Goal: Task Accomplishment & Management: Use online tool/utility

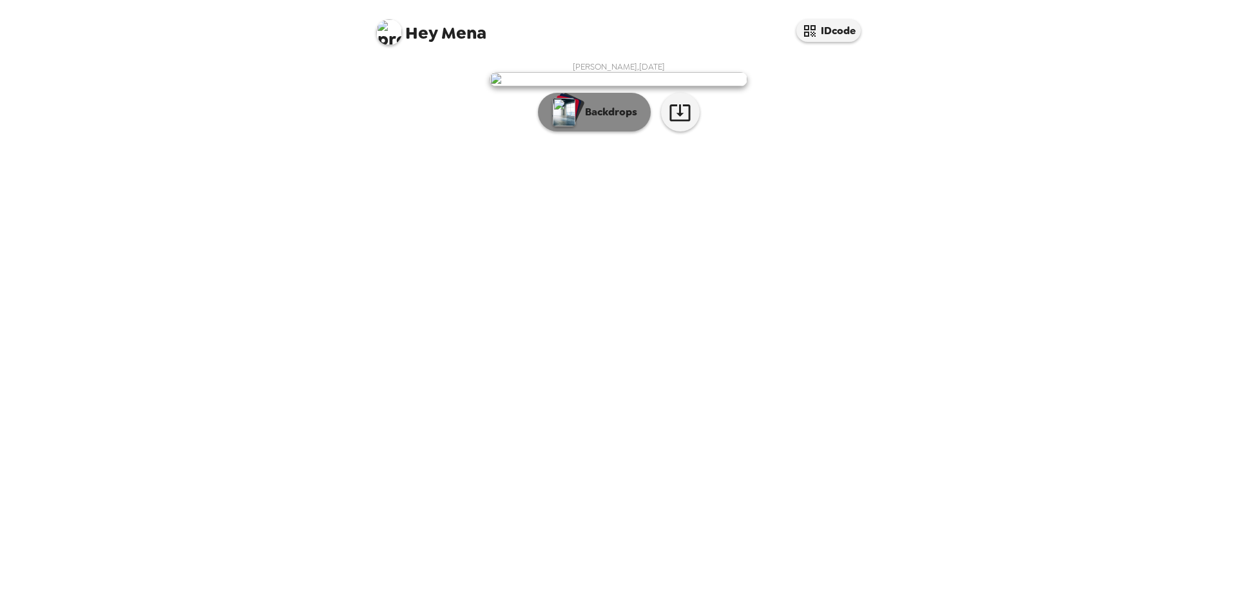
click at [605, 120] on p "Backdrops" at bounding box center [608, 111] width 59 height 15
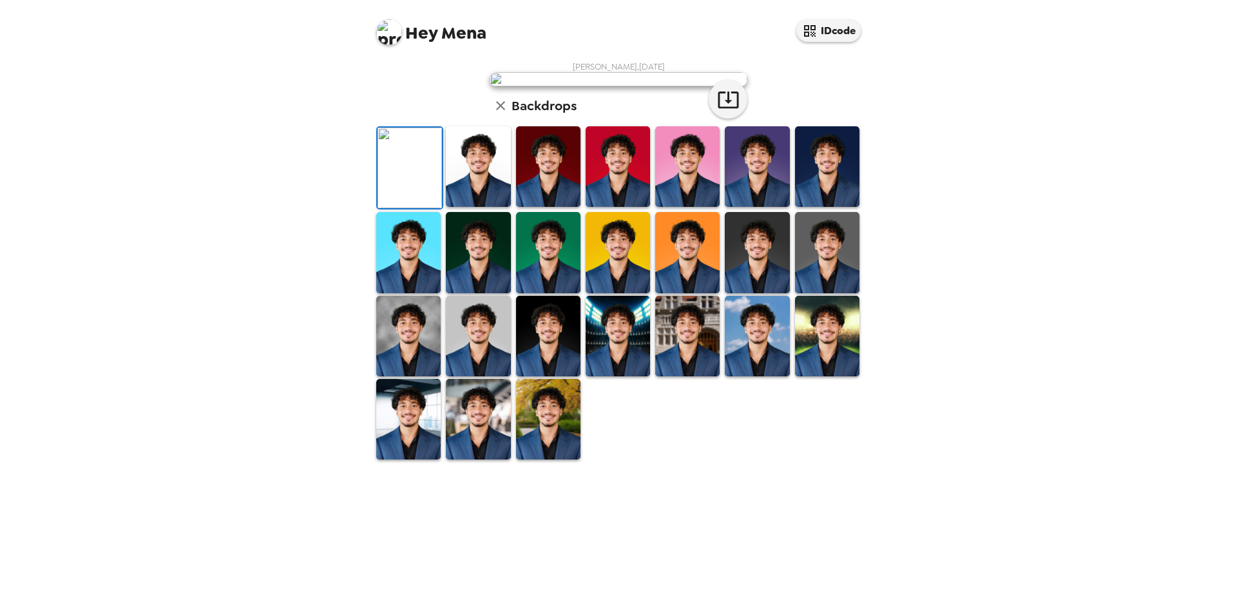
click at [563, 207] on img at bounding box center [548, 166] width 64 height 81
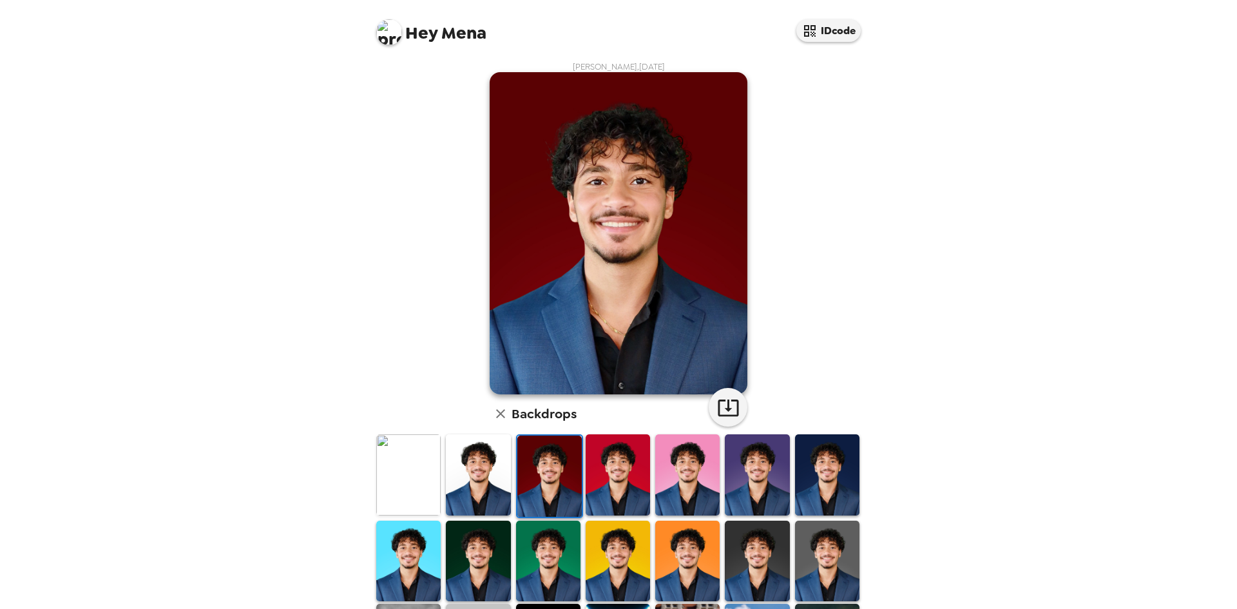
scroll to position [129, 0]
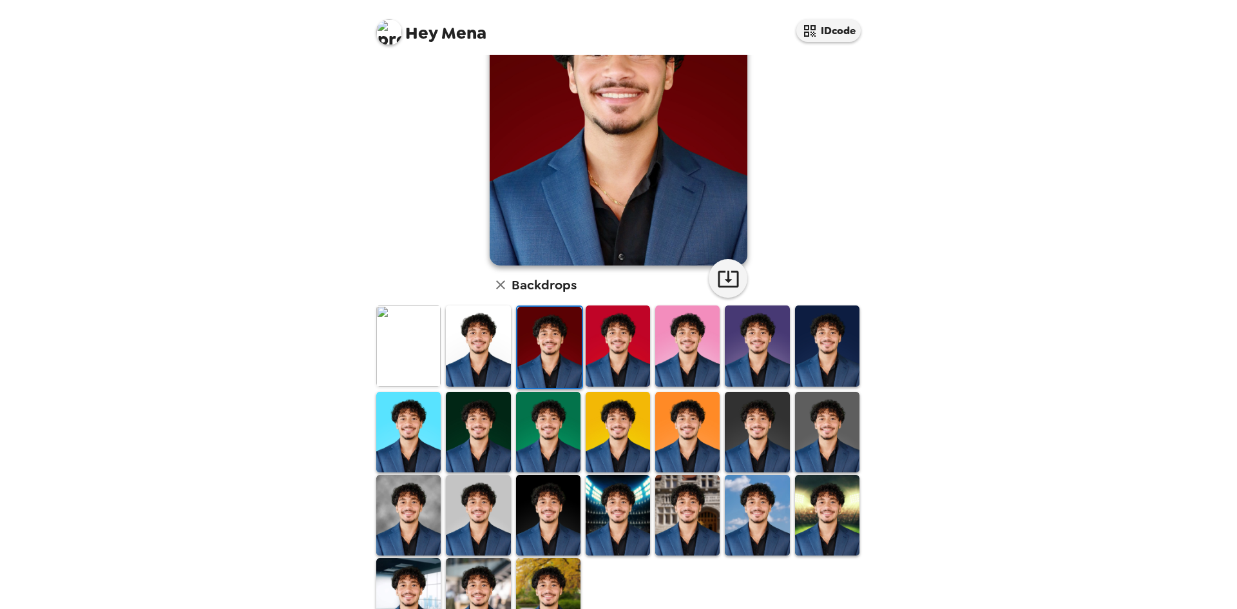
click at [541, 496] on img at bounding box center [548, 515] width 64 height 81
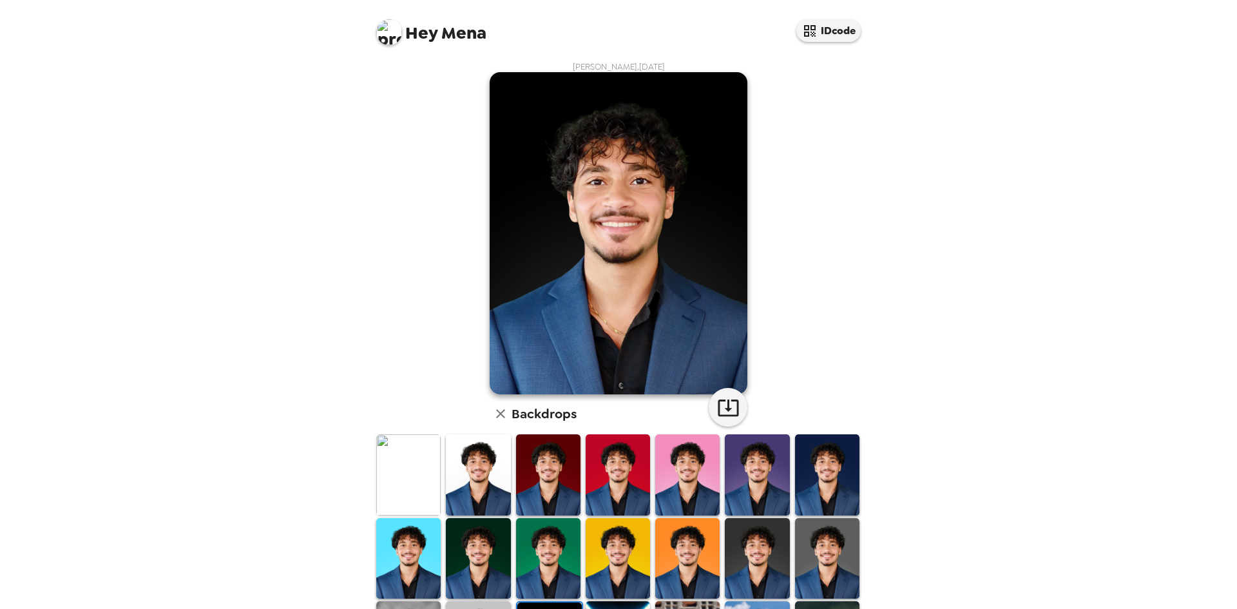
scroll to position [173, 0]
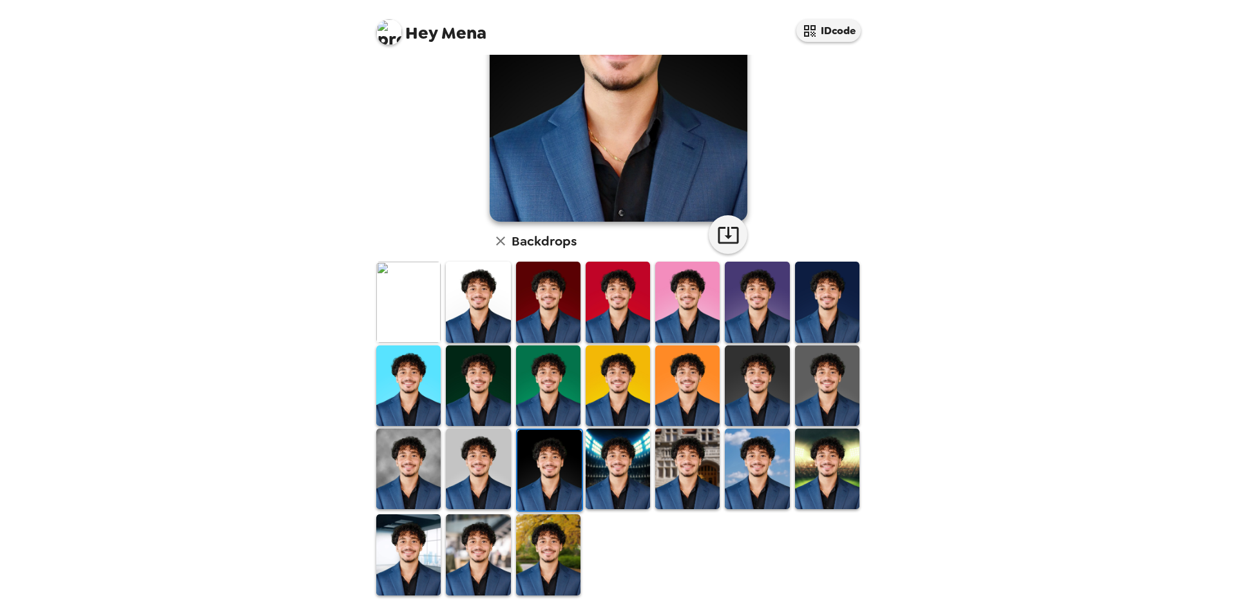
click at [755, 467] on img at bounding box center [757, 469] width 64 height 81
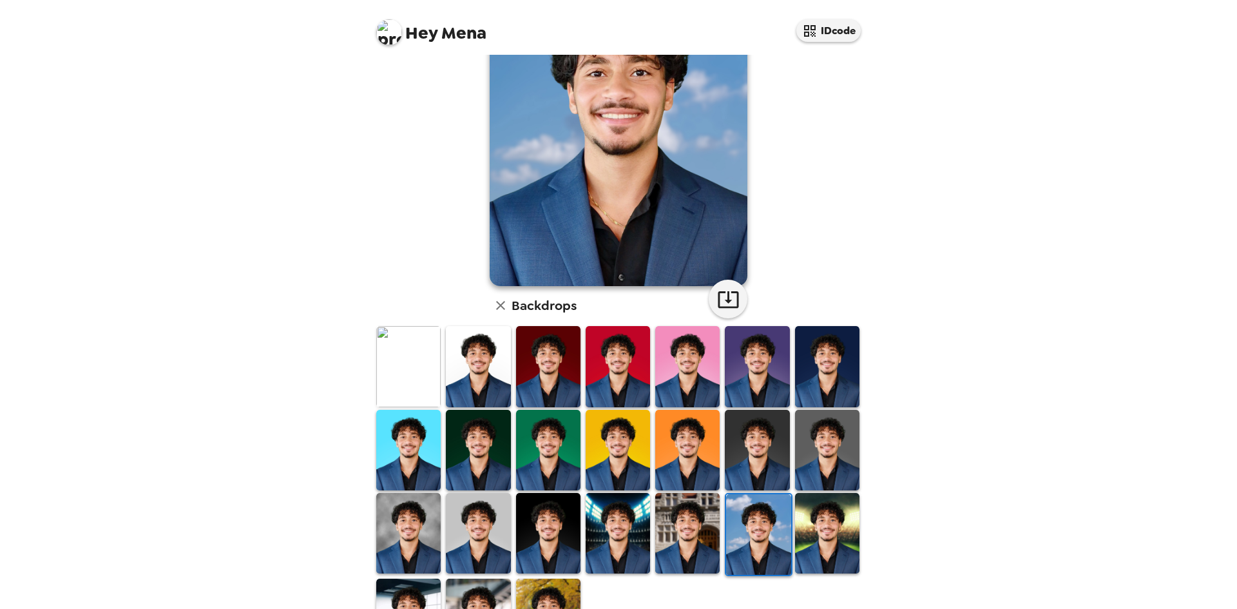
scroll to position [44, 0]
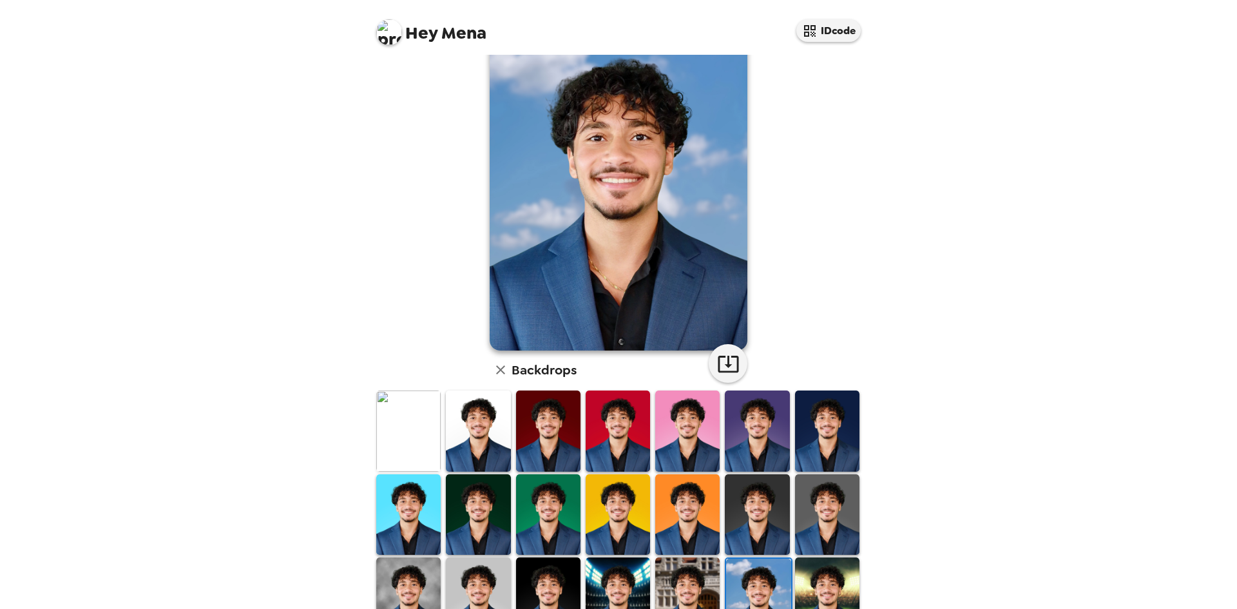
click at [414, 436] on img at bounding box center [408, 431] width 64 height 81
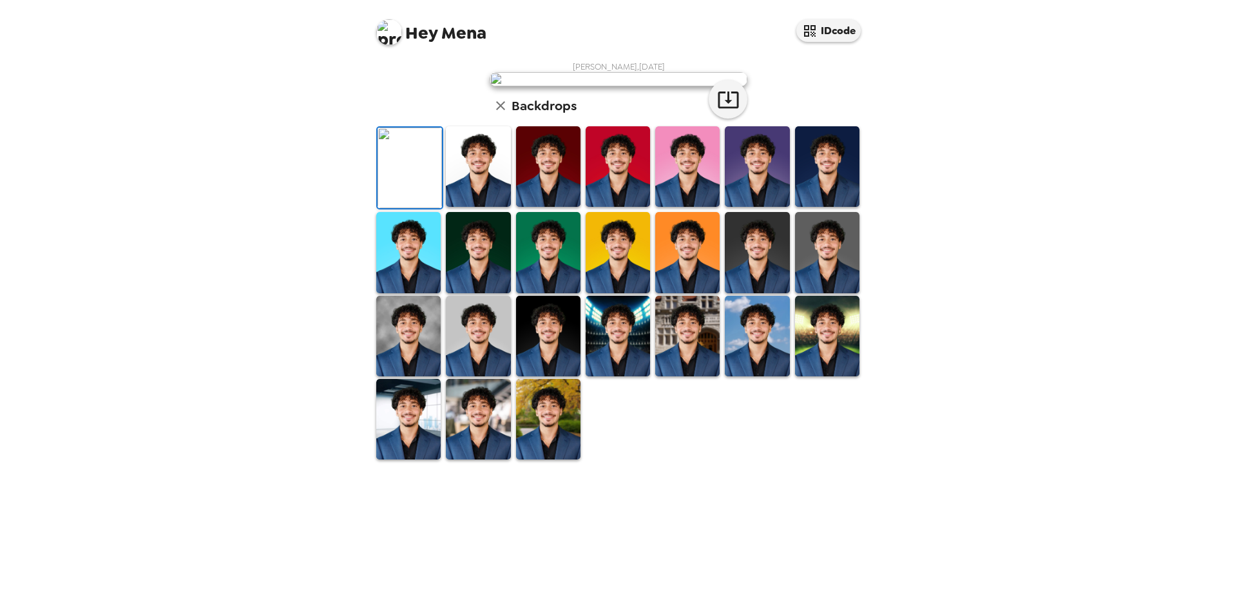
click at [551, 207] on img at bounding box center [548, 166] width 64 height 81
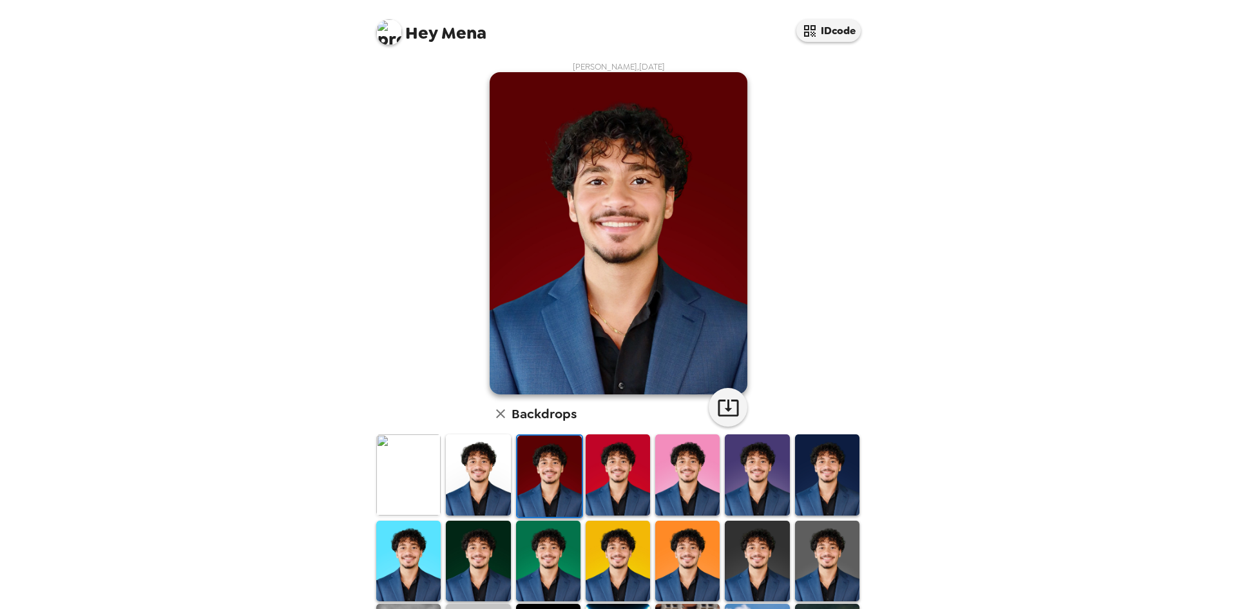
scroll to position [129, 0]
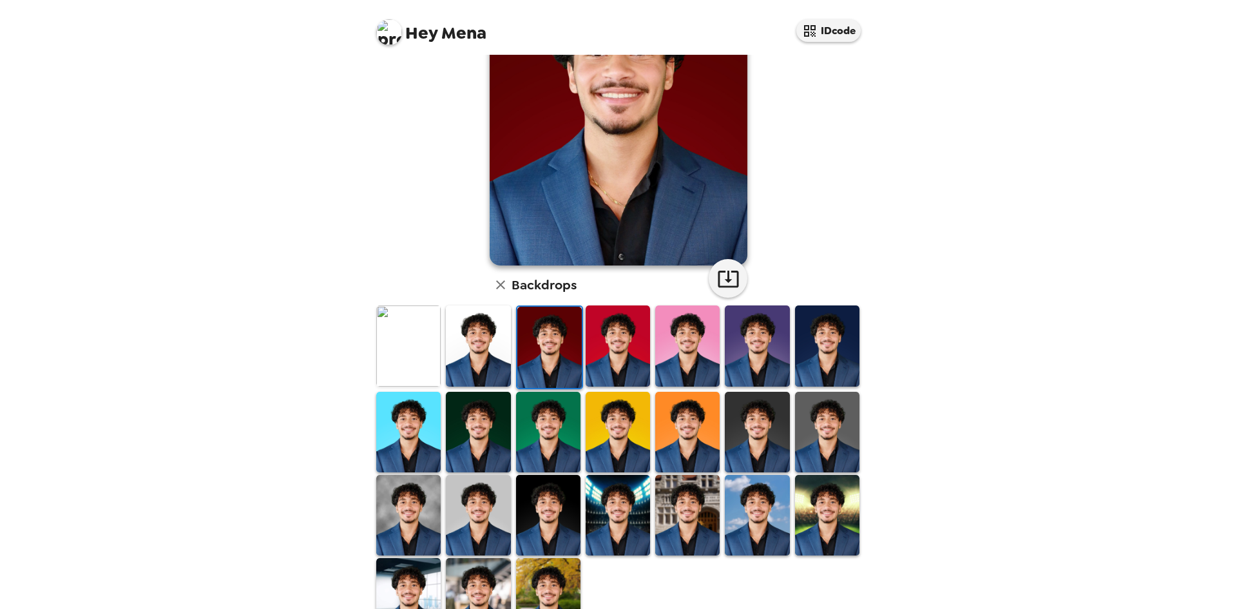
click at [548, 499] on img at bounding box center [548, 515] width 64 height 81
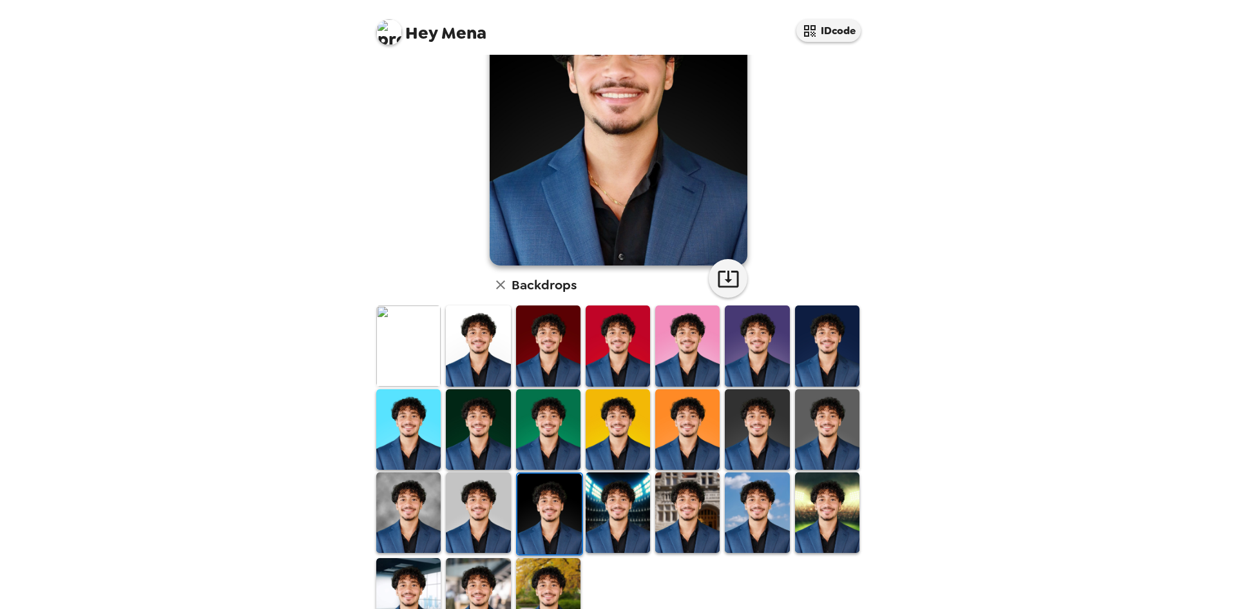
click at [479, 490] on img at bounding box center [478, 512] width 64 height 81
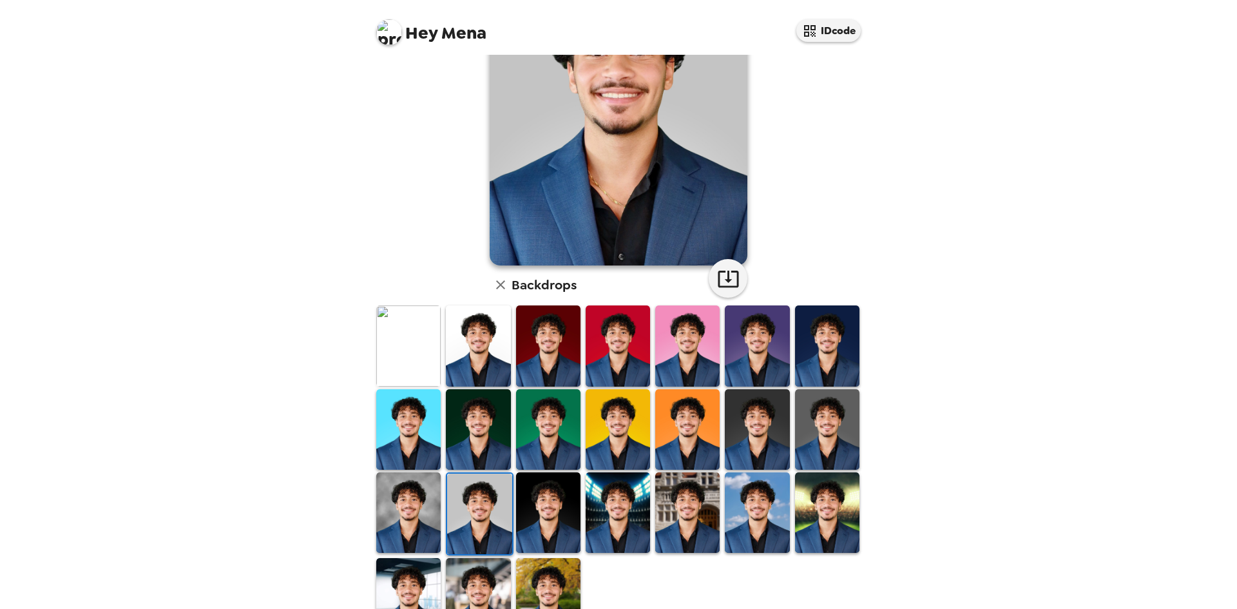
scroll to position [64, 0]
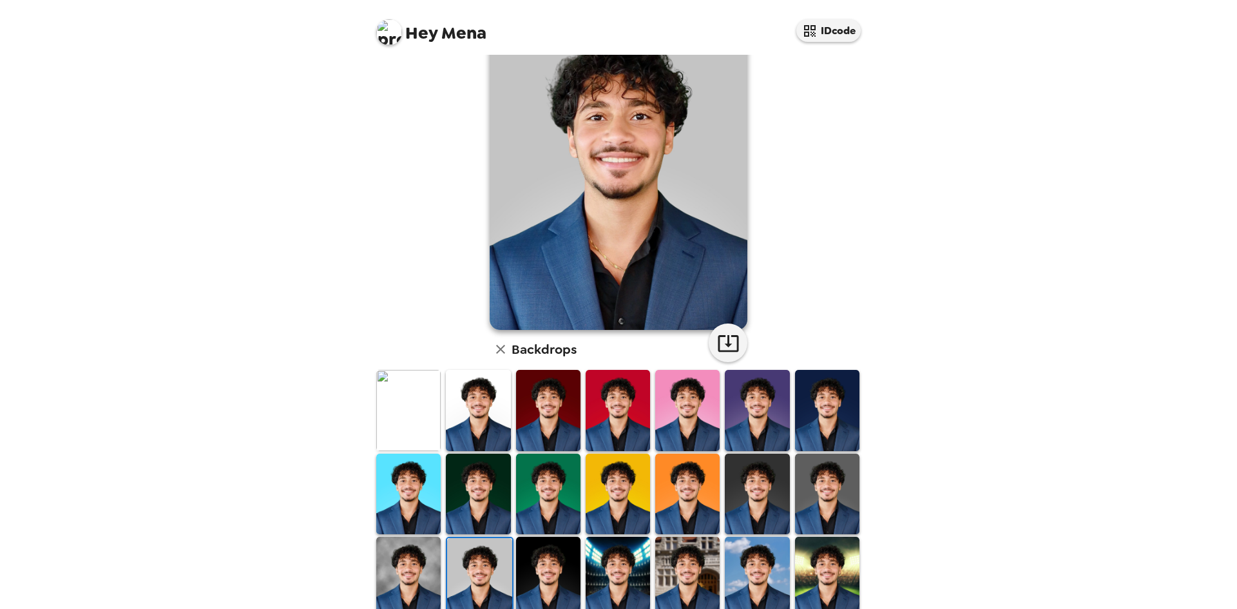
click at [413, 561] on img at bounding box center [408, 577] width 64 height 81
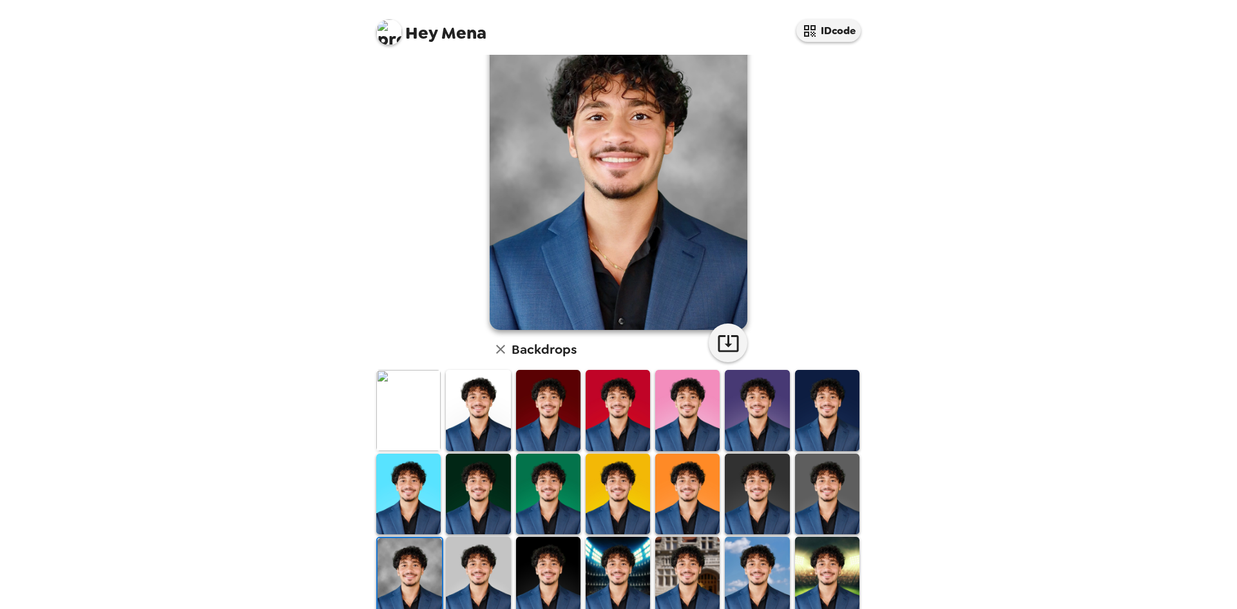
click at [678, 423] on img at bounding box center [687, 410] width 64 height 81
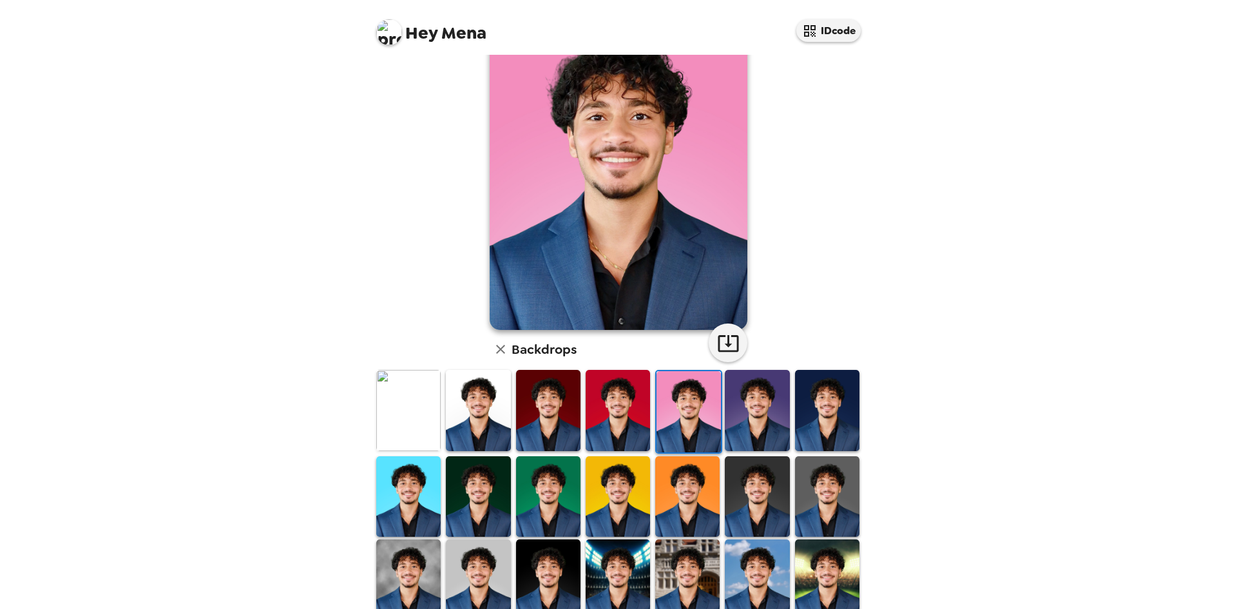
scroll to position [0, 0]
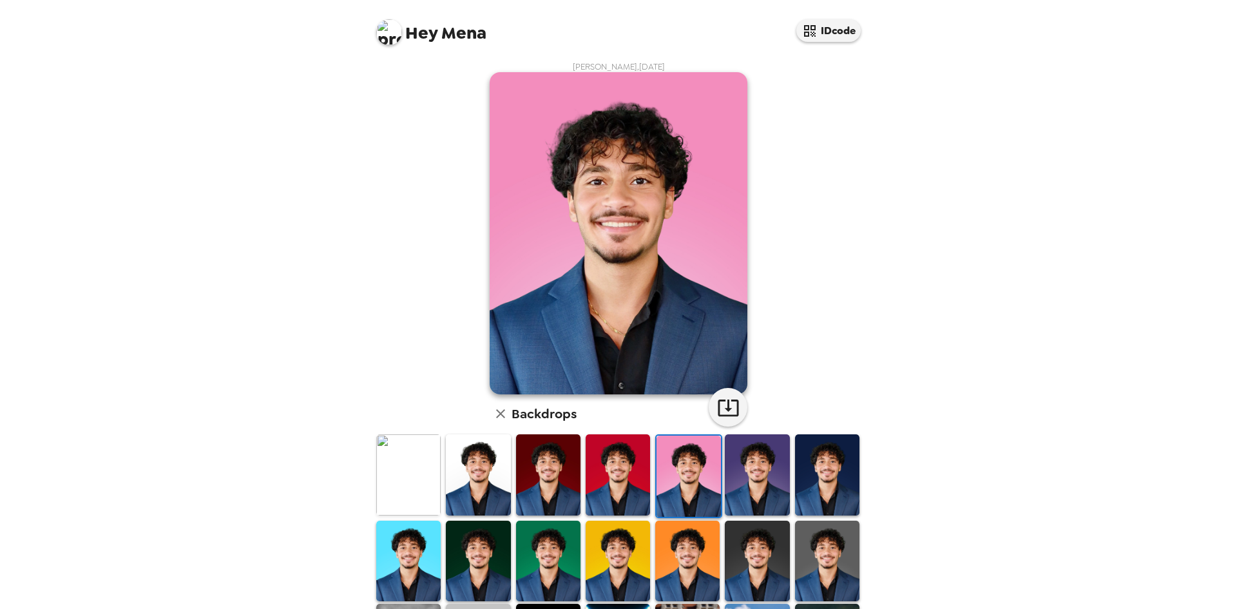
click at [751, 480] on img at bounding box center [757, 474] width 64 height 81
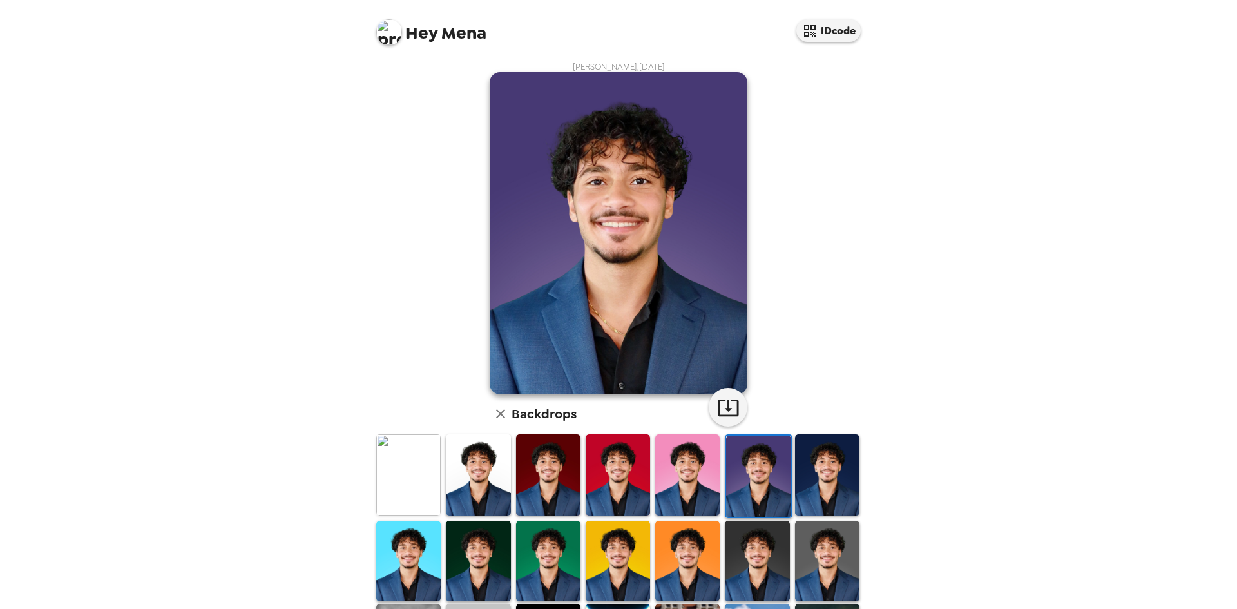
click at [807, 478] on img at bounding box center [827, 474] width 64 height 81
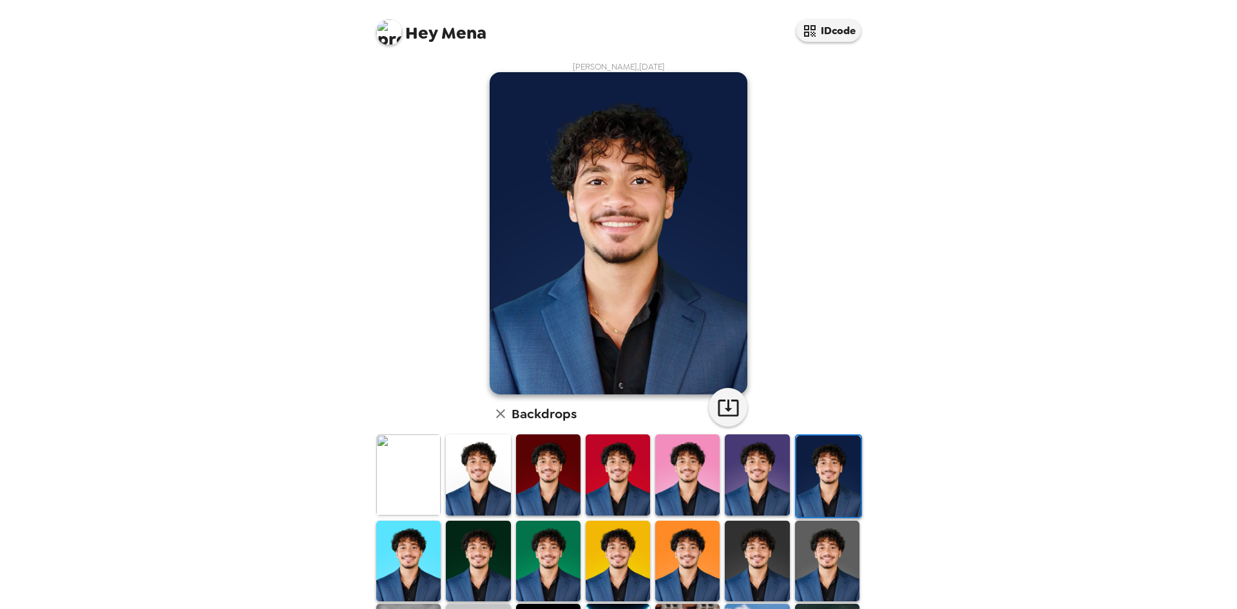
click at [413, 483] on img at bounding box center [408, 474] width 64 height 81
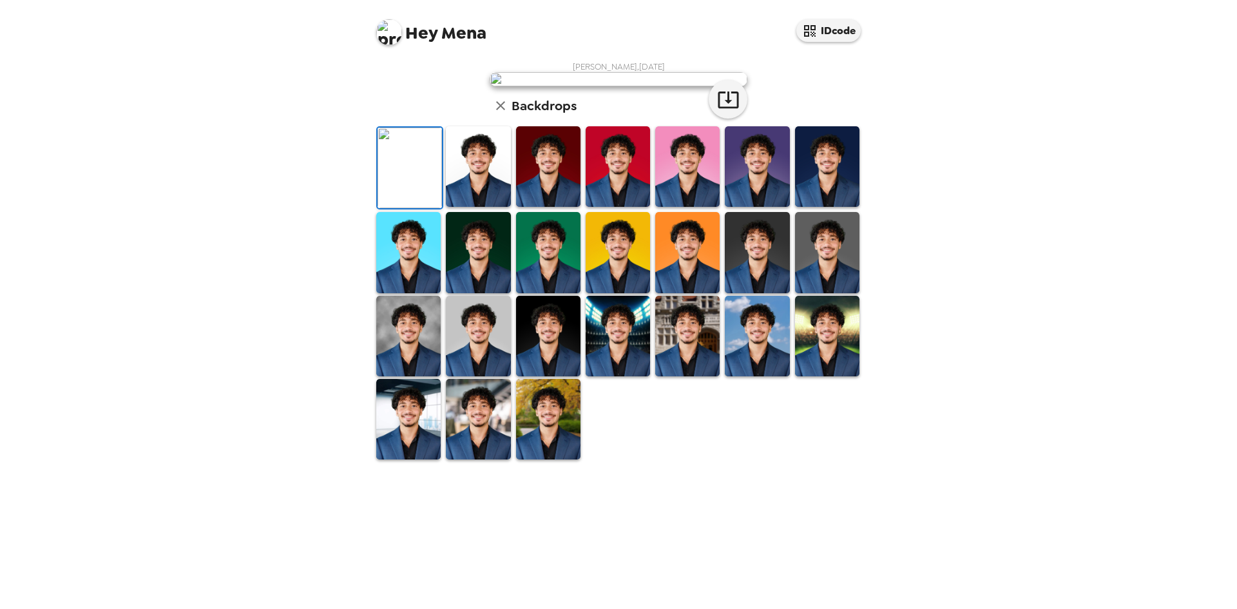
click at [548, 207] on img at bounding box center [548, 166] width 64 height 81
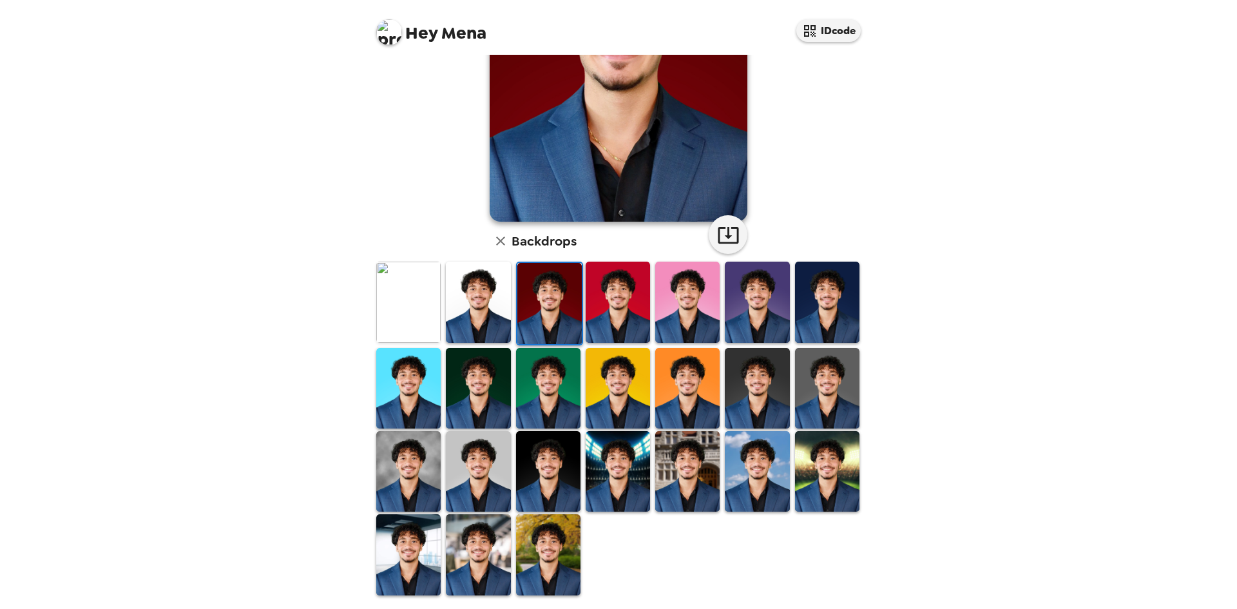
scroll to position [108, 0]
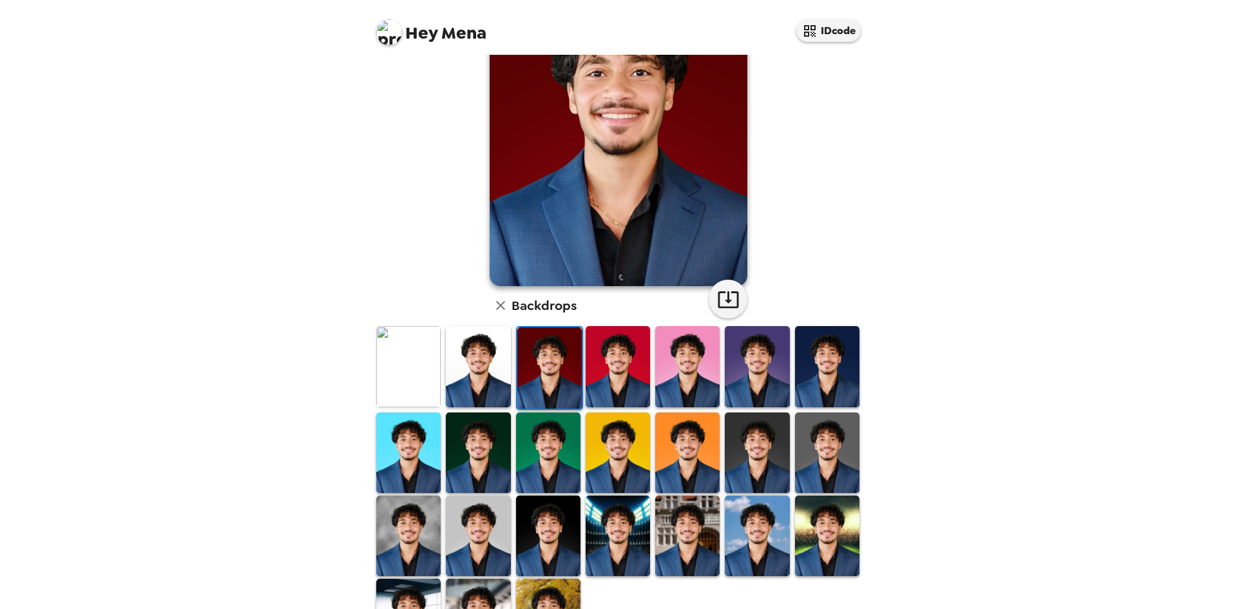
click at [566, 509] on img at bounding box center [548, 536] width 64 height 81
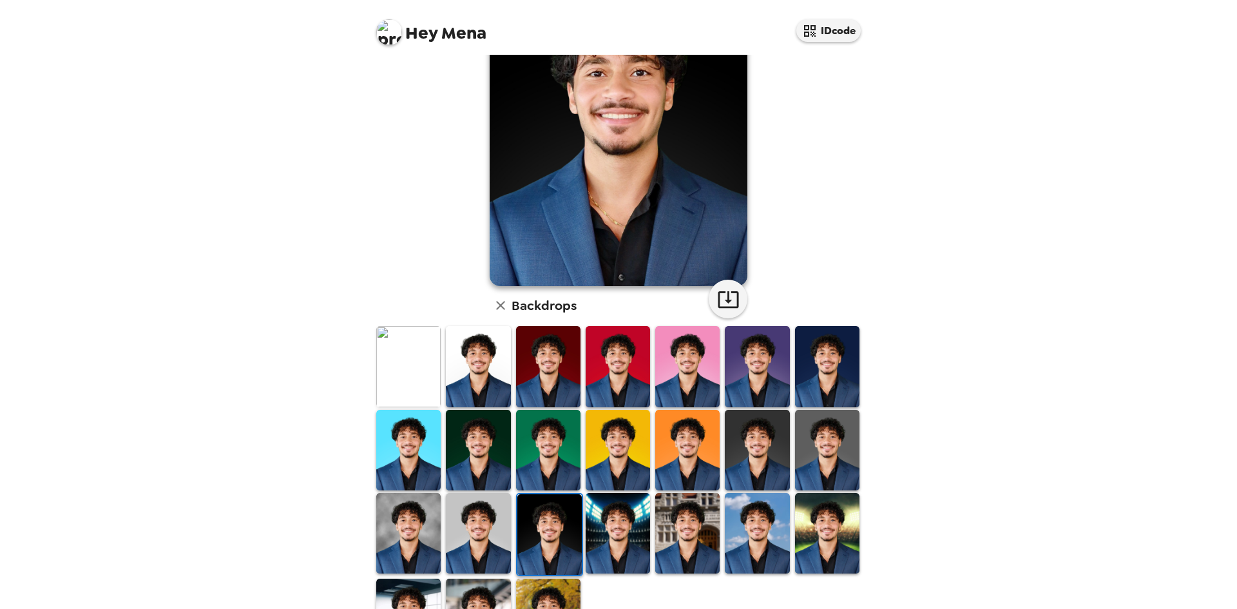
scroll to position [0, 0]
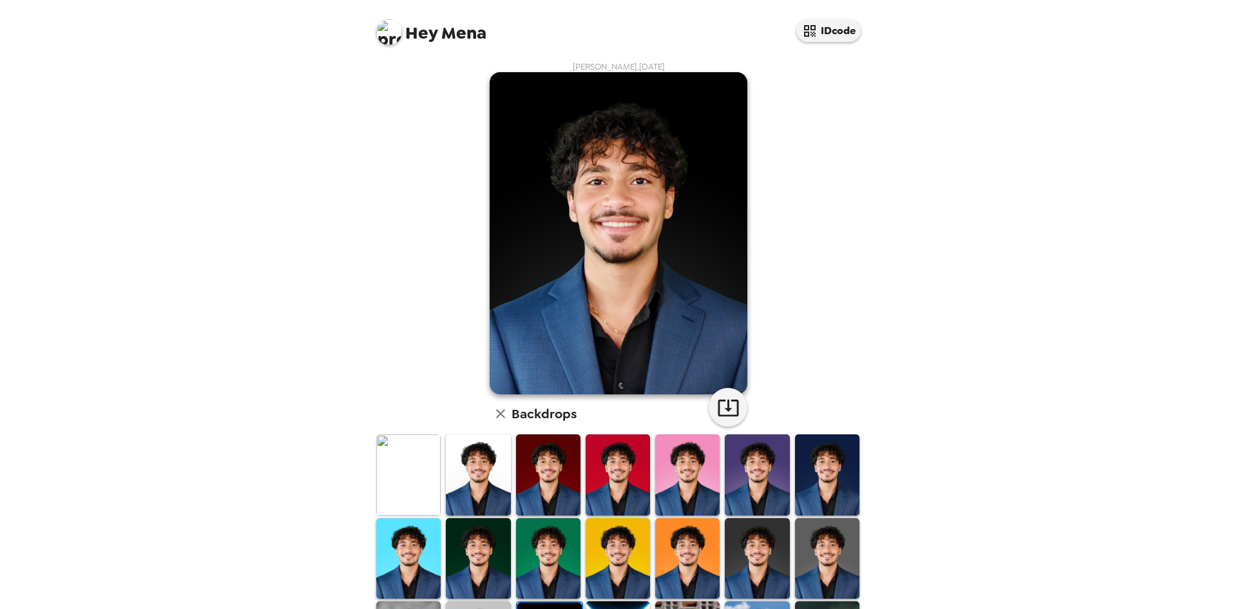
click at [828, 461] on img at bounding box center [827, 474] width 64 height 81
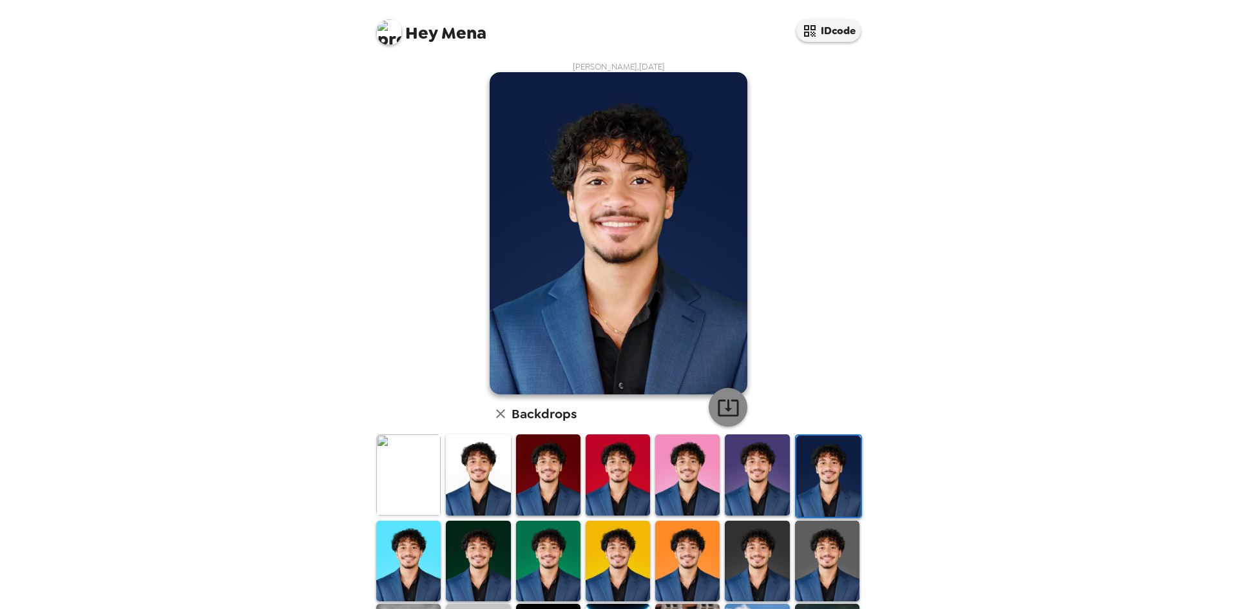
click at [728, 408] on icon "button" at bounding box center [728, 407] width 23 height 23
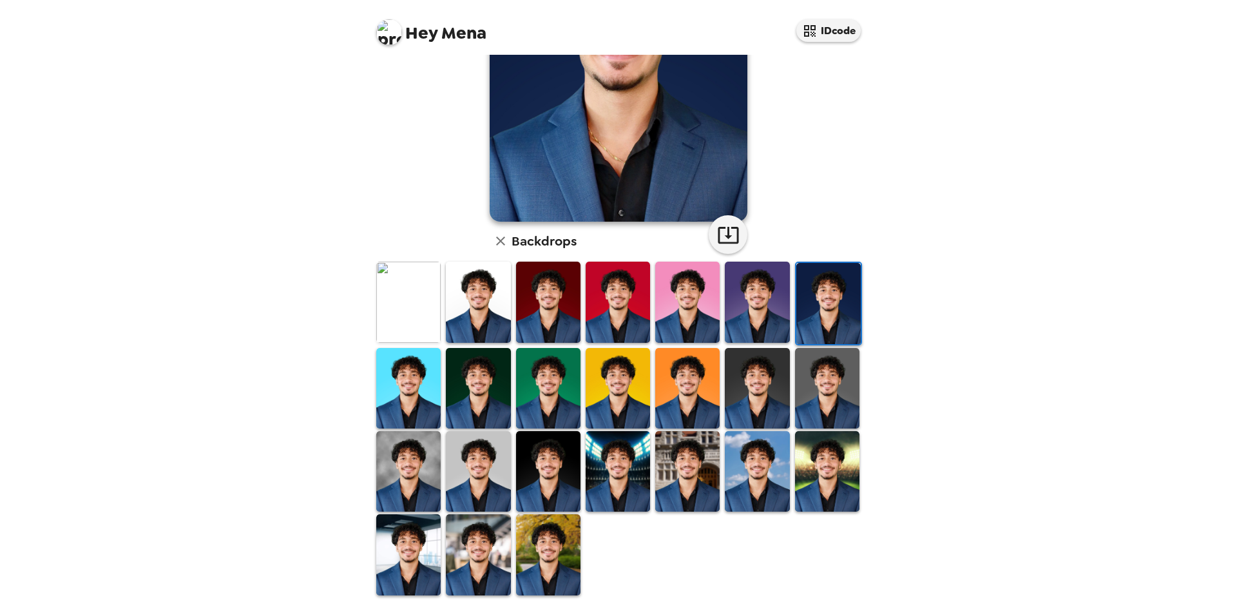
click at [541, 462] on img at bounding box center [548, 471] width 64 height 81
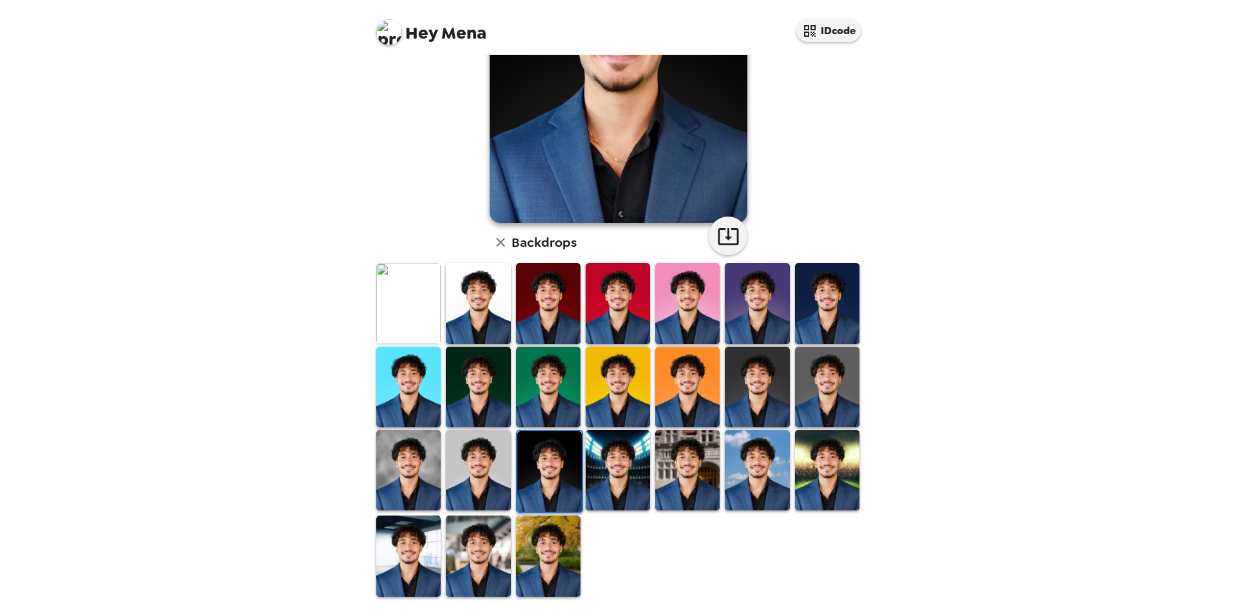
scroll to position [173, 0]
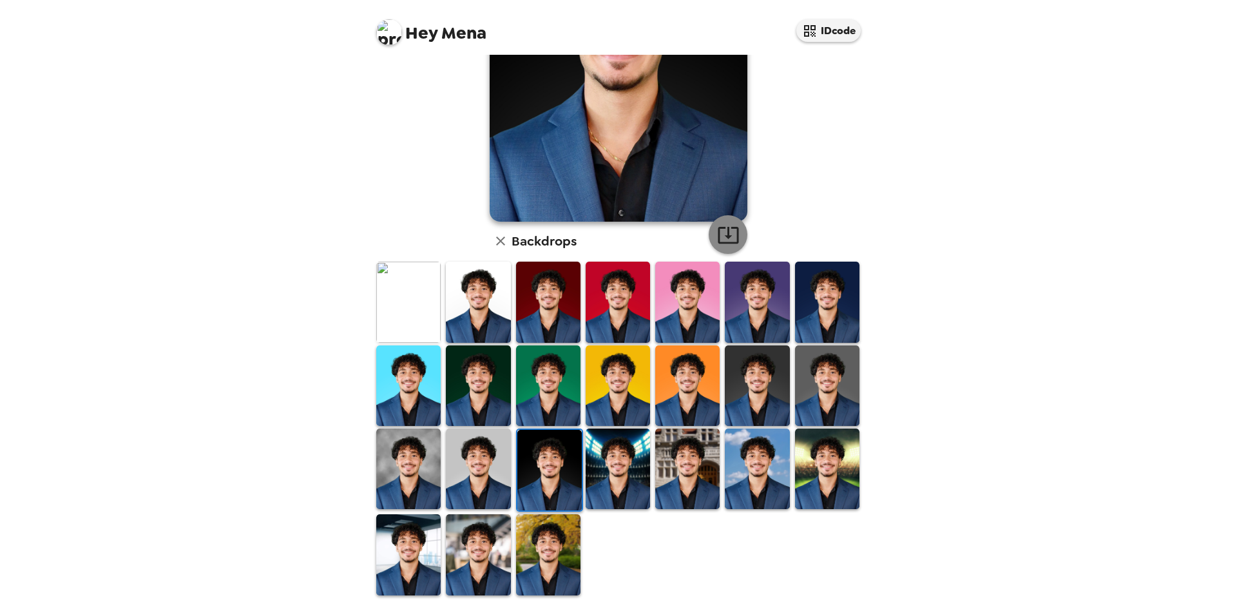
click at [725, 241] on icon "button" at bounding box center [728, 235] width 23 height 23
click at [413, 536] on img at bounding box center [408, 554] width 64 height 81
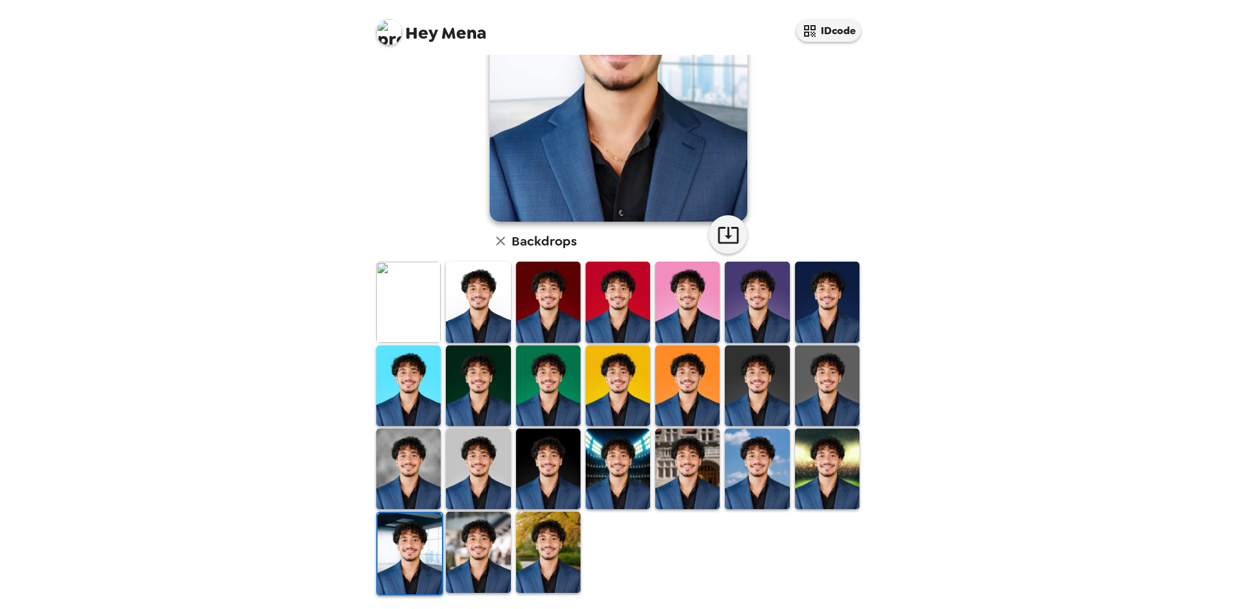
scroll to position [0, 0]
click at [563, 542] on img at bounding box center [548, 552] width 64 height 81
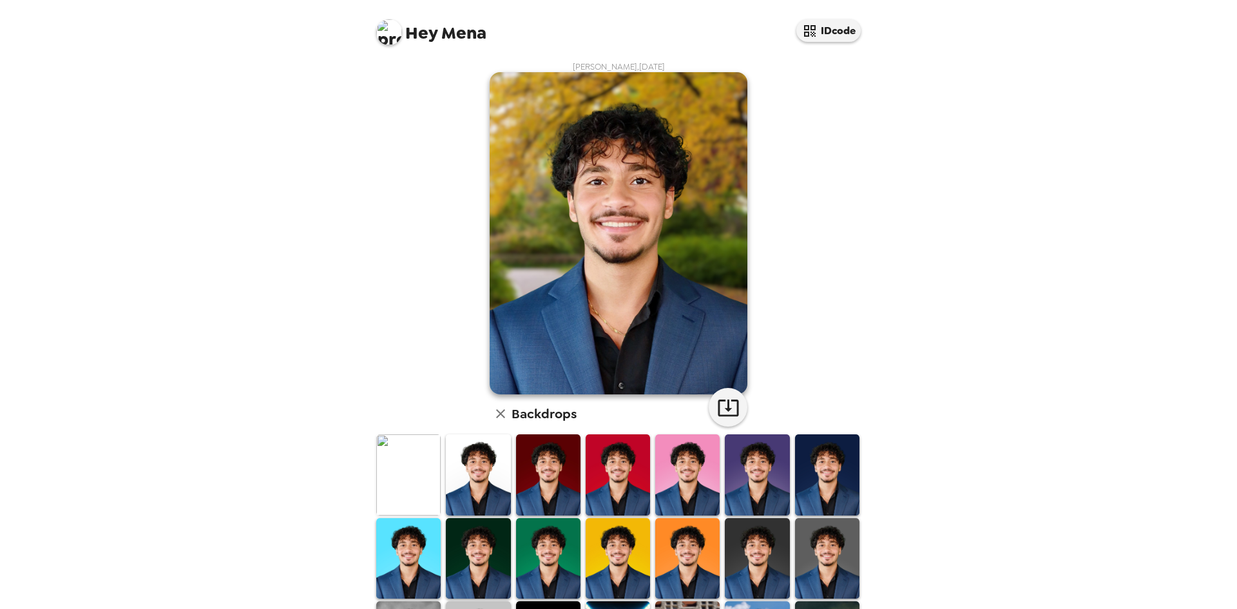
scroll to position [64, 0]
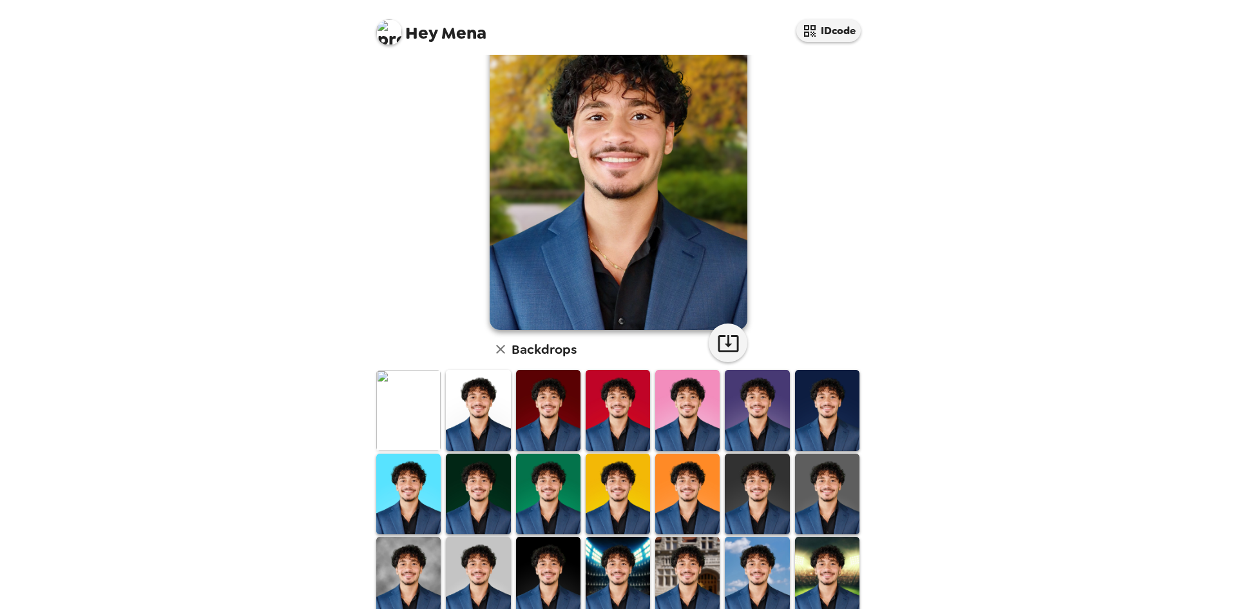
click at [545, 396] on img at bounding box center [548, 410] width 64 height 81
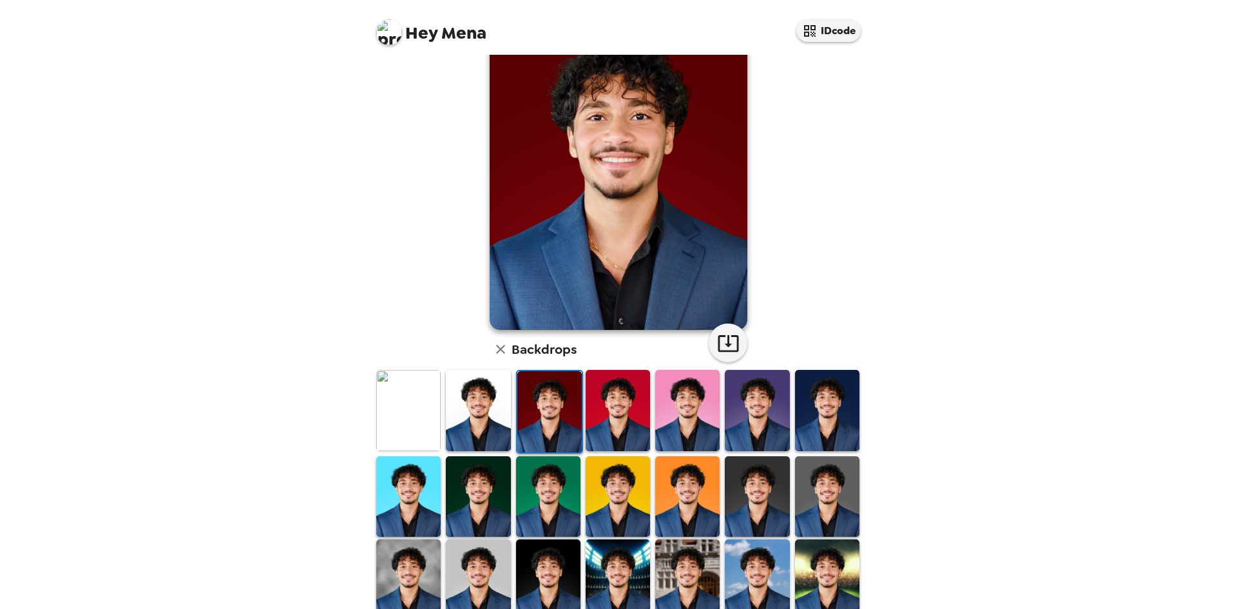
scroll to position [0, 0]
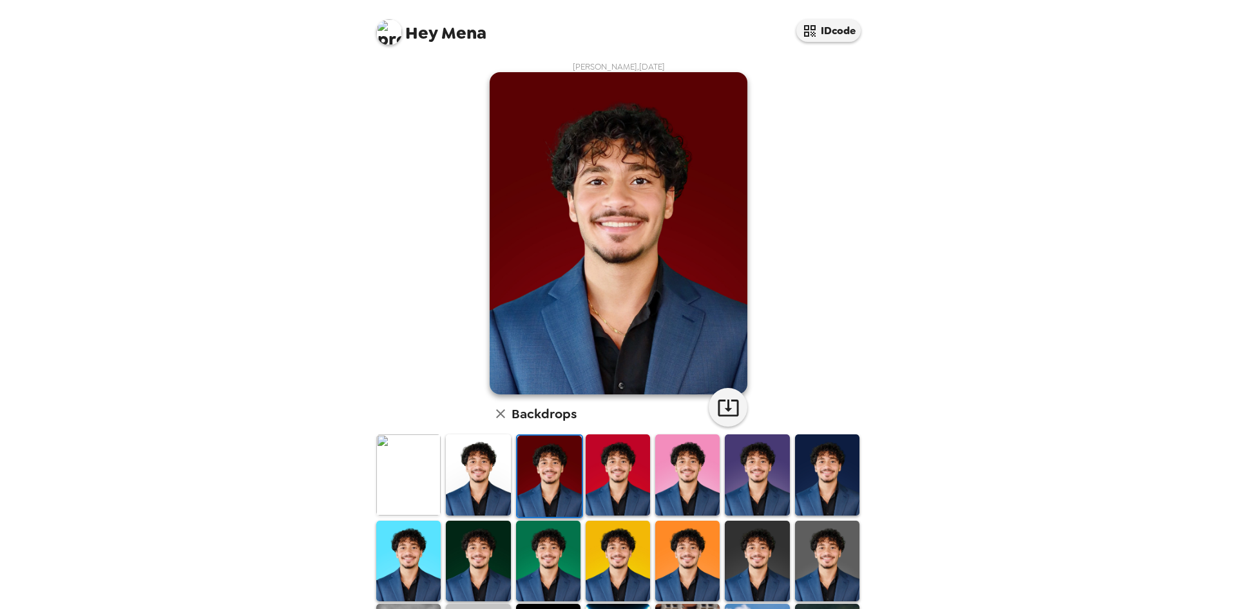
click at [628, 460] on img at bounding box center [618, 474] width 64 height 81
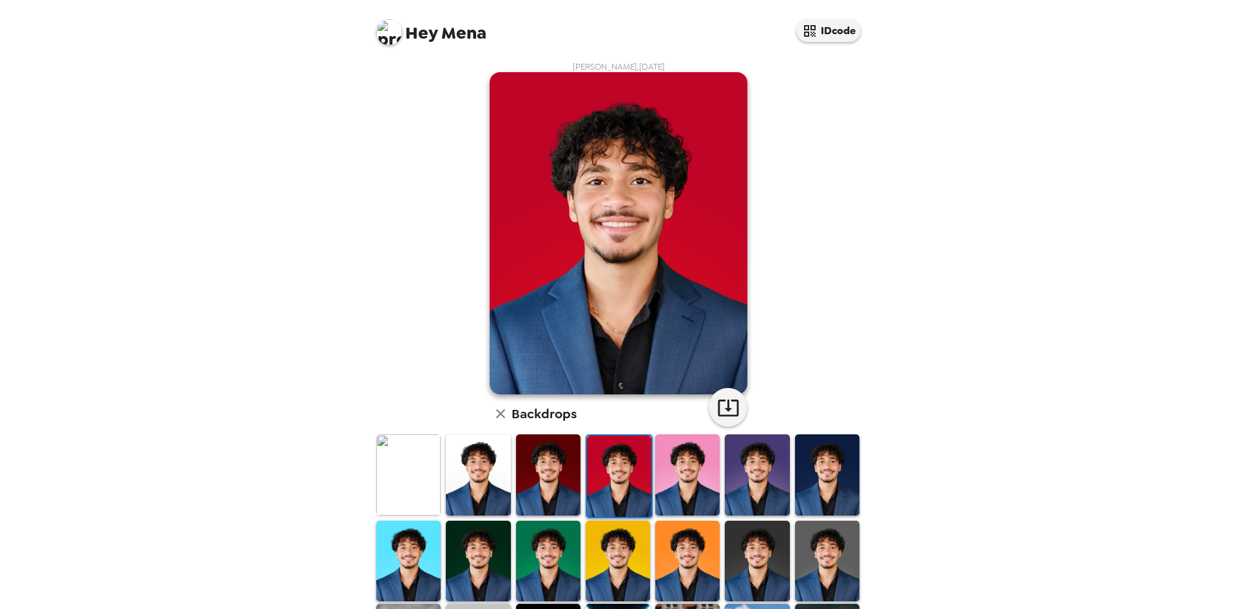
scroll to position [173, 0]
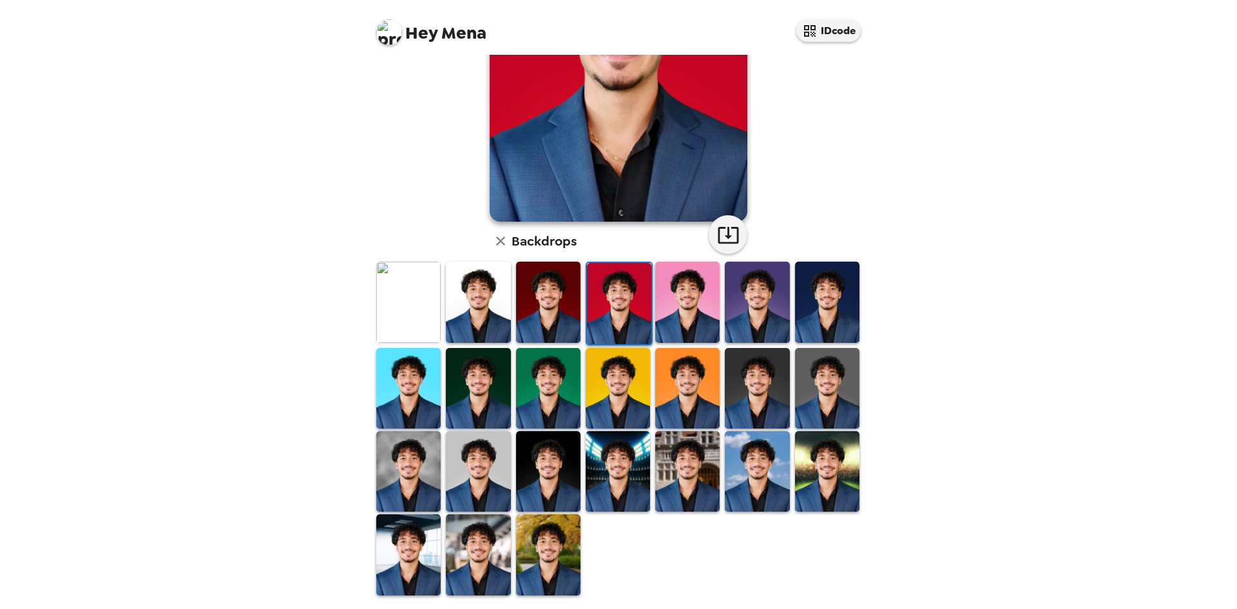
click at [479, 391] on img at bounding box center [478, 388] width 64 height 81
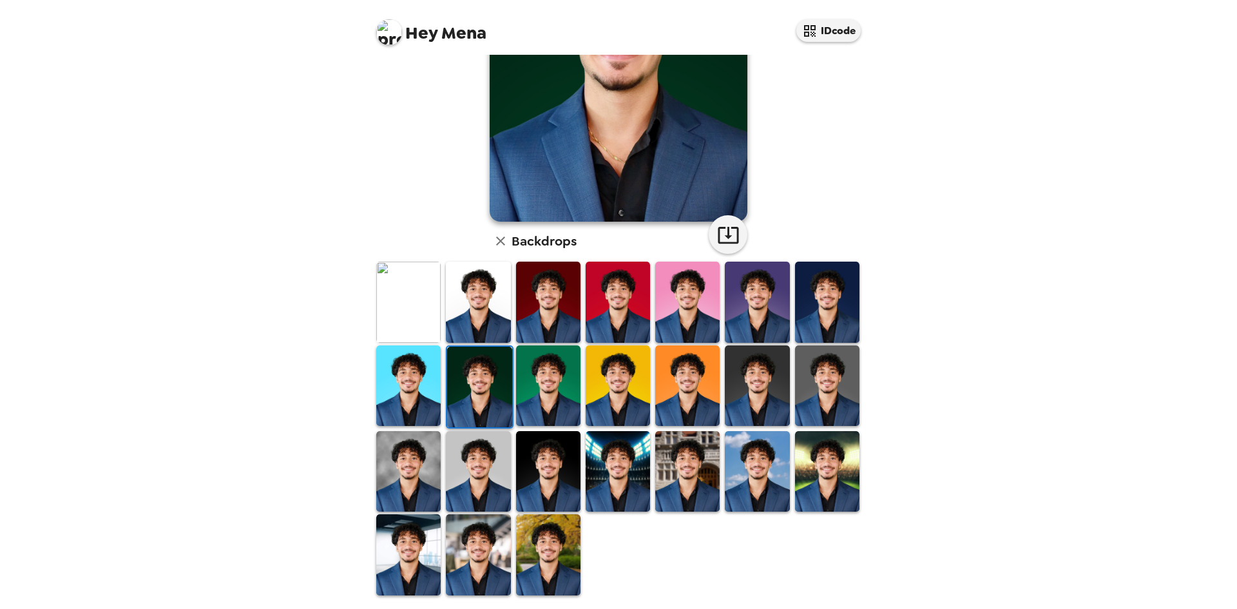
scroll to position [0, 0]
click at [755, 411] on img at bounding box center [757, 385] width 64 height 81
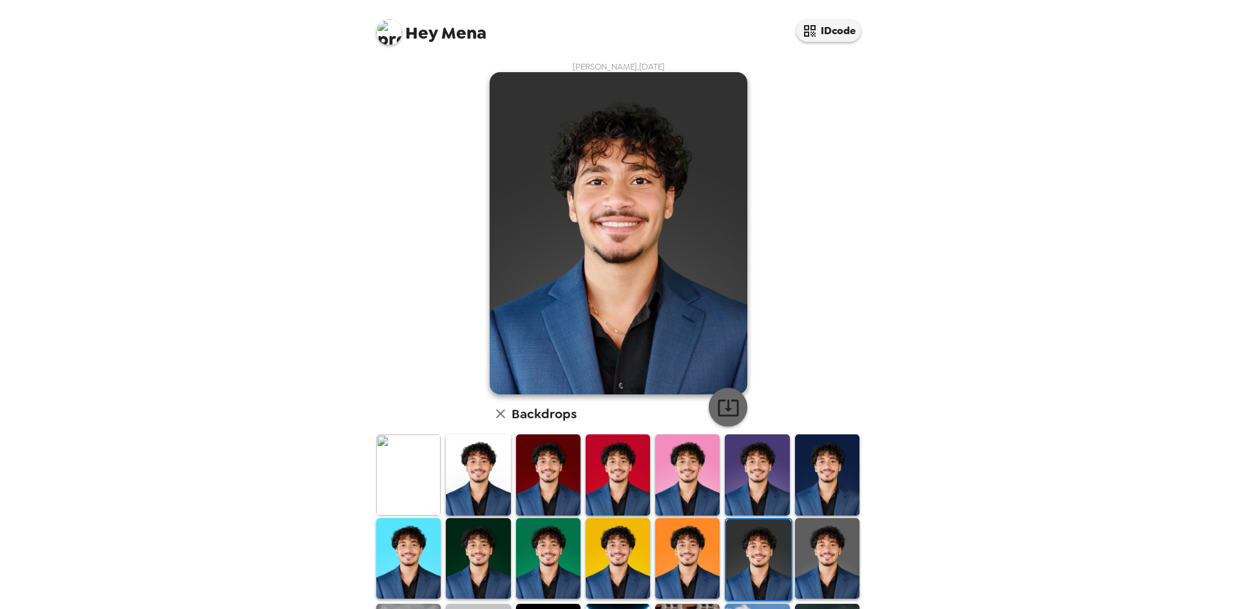
click at [721, 401] on icon "button" at bounding box center [728, 407] width 23 height 23
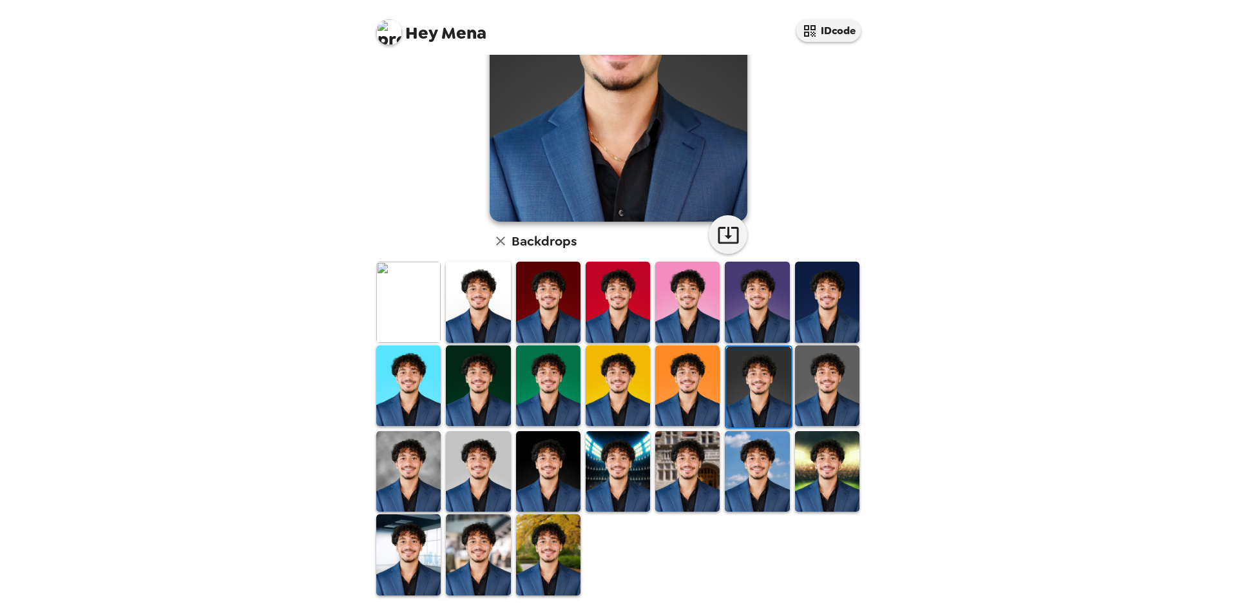
click at [820, 452] on img at bounding box center [827, 471] width 64 height 81
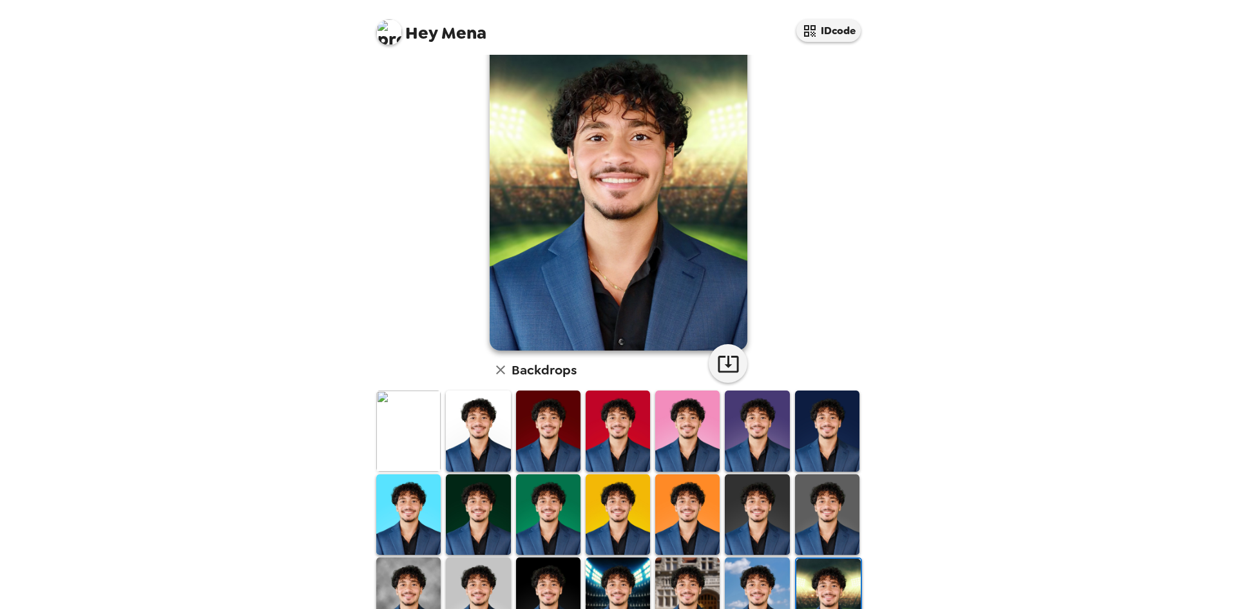
scroll to position [0, 0]
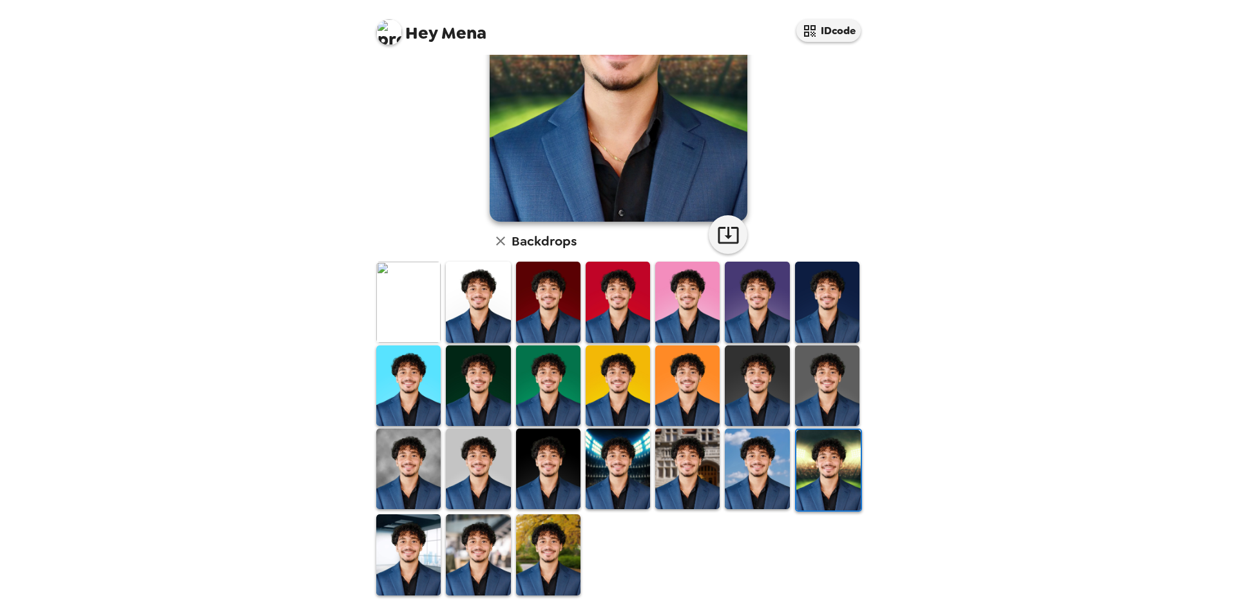
click at [542, 529] on img at bounding box center [548, 554] width 64 height 81
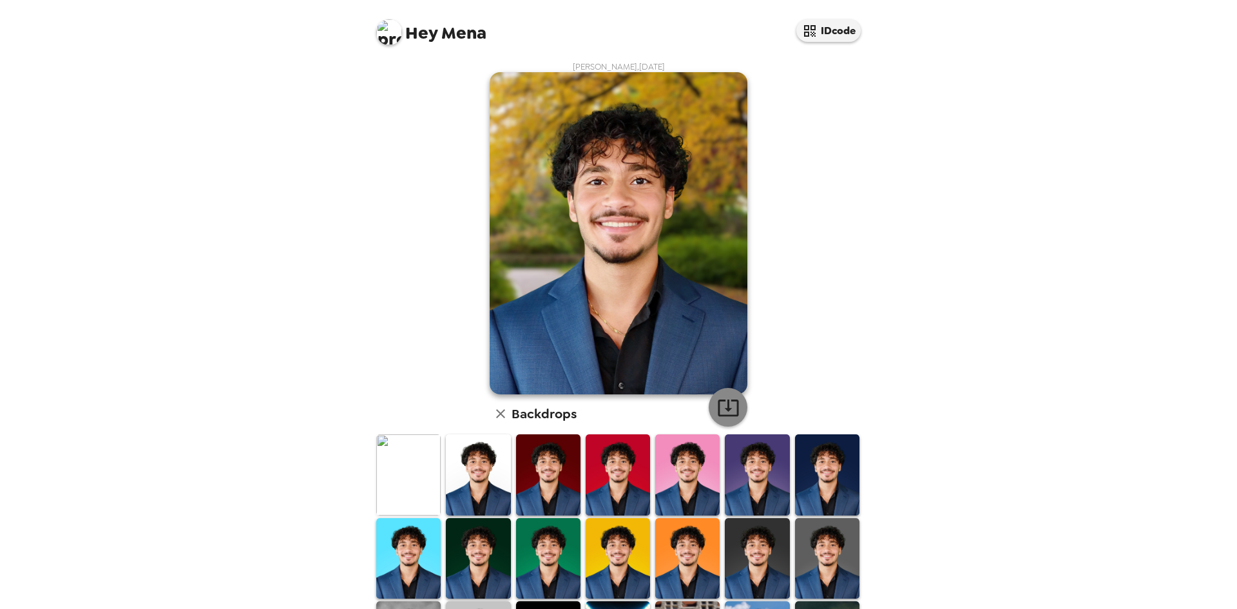
click at [727, 418] on icon "button" at bounding box center [728, 407] width 23 height 23
click at [420, 465] on img at bounding box center [408, 474] width 64 height 81
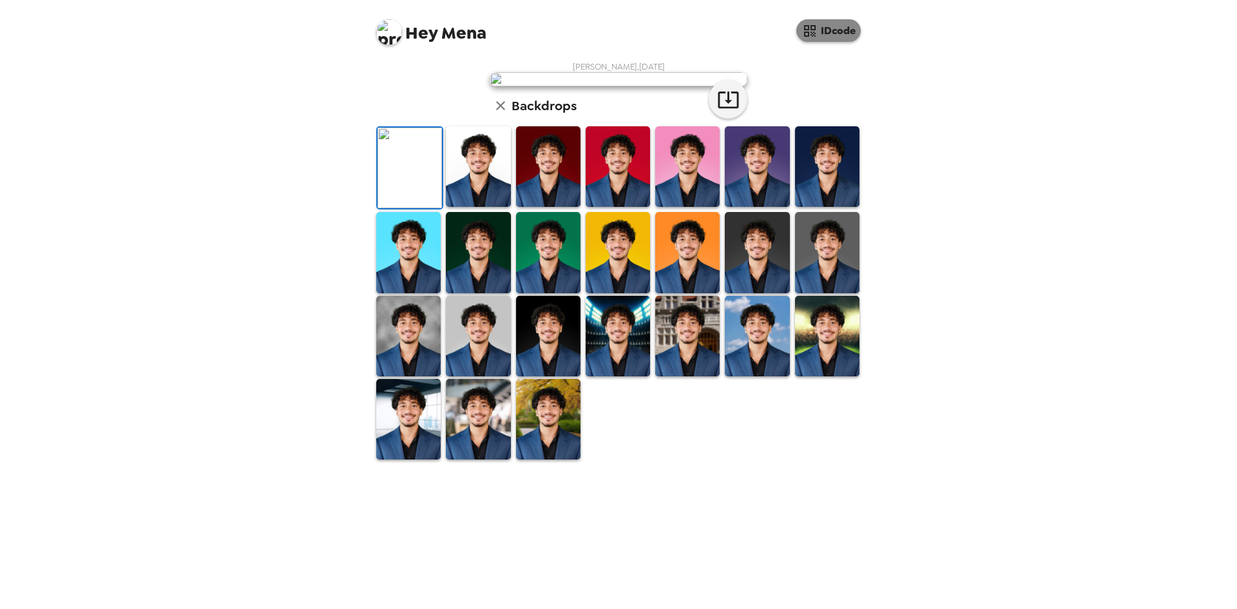
click at [816, 31] on icon "button" at bounding box center [809, 30] width 15 height 15
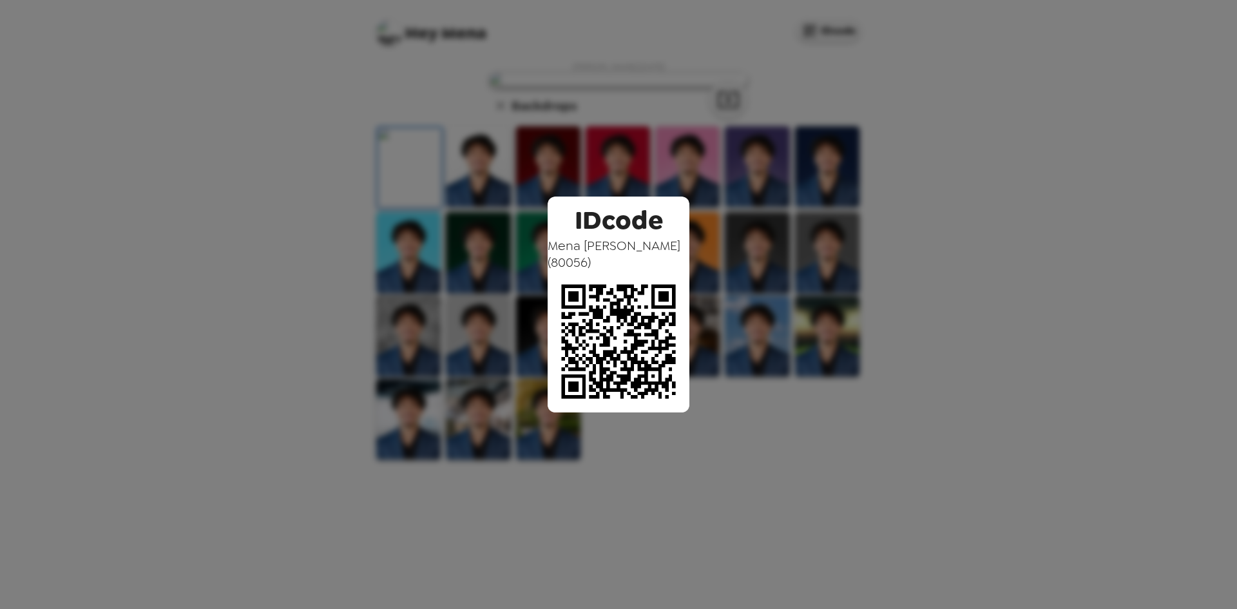
click at [867, 204] on div "IDcode Mena Hanna ( 80056 )" at bounding box center [618, 304] width 1237 height 609
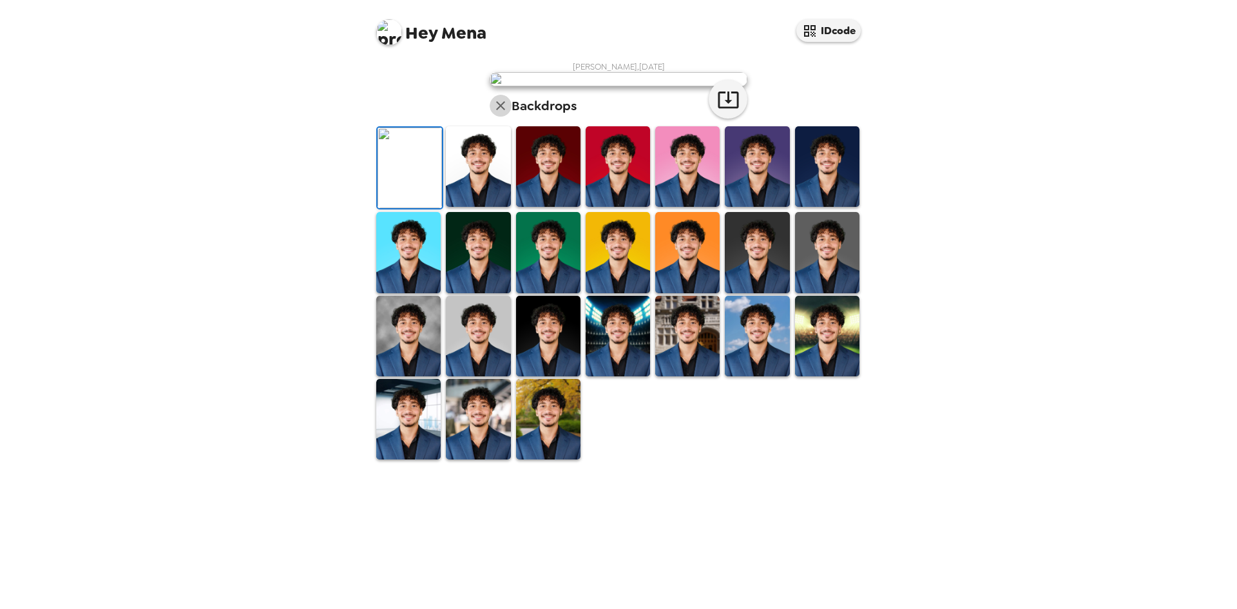
click at [497, 110] on icon "button" at bounding box center [500, 105] width 9 height 9
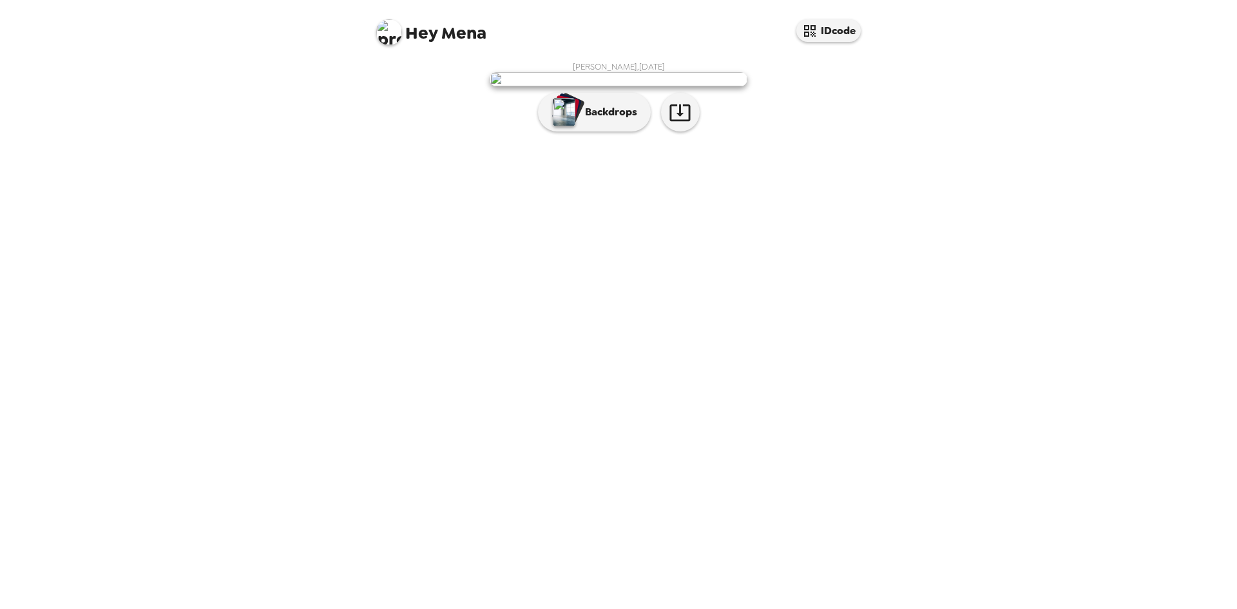
drag, startPoint x: 913, startPoint y: 197, endPoint x: 891, endPoint y: 226, distance: 36.3
click at [913, 197] on div "Hey Mena IDcode Mena Hanna , 10-01-2025 Backdrops" at bounding box center [618, 304] width 1237 height 609
